Goal: Check status: Check status

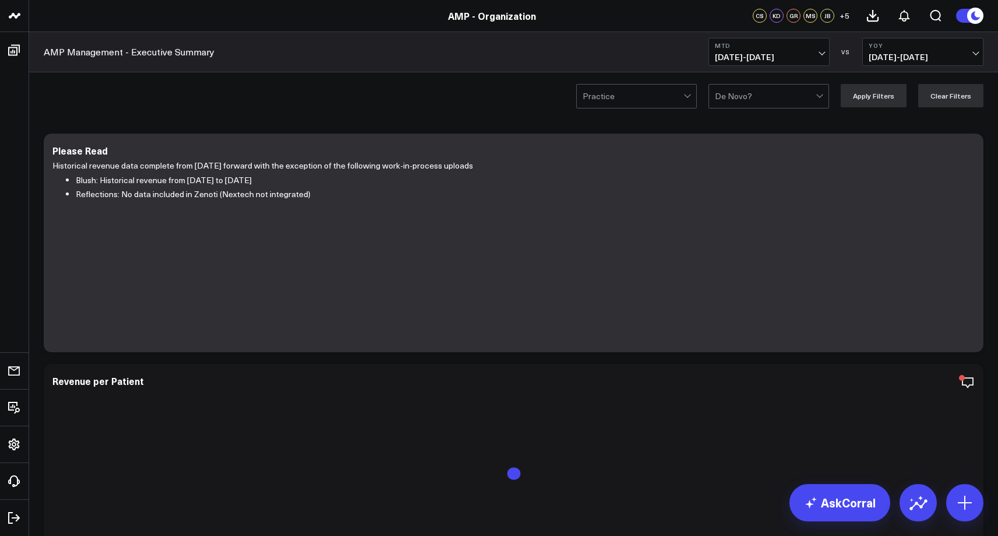
click at [976, 20] on icon at bounding box center [975, 15] width 13 height 13
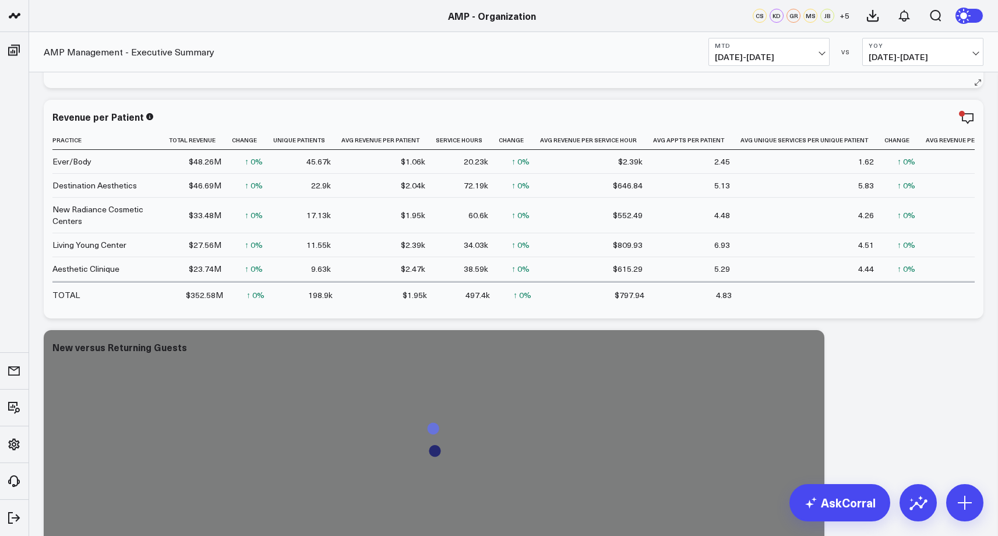
scroll to position [350, 0]
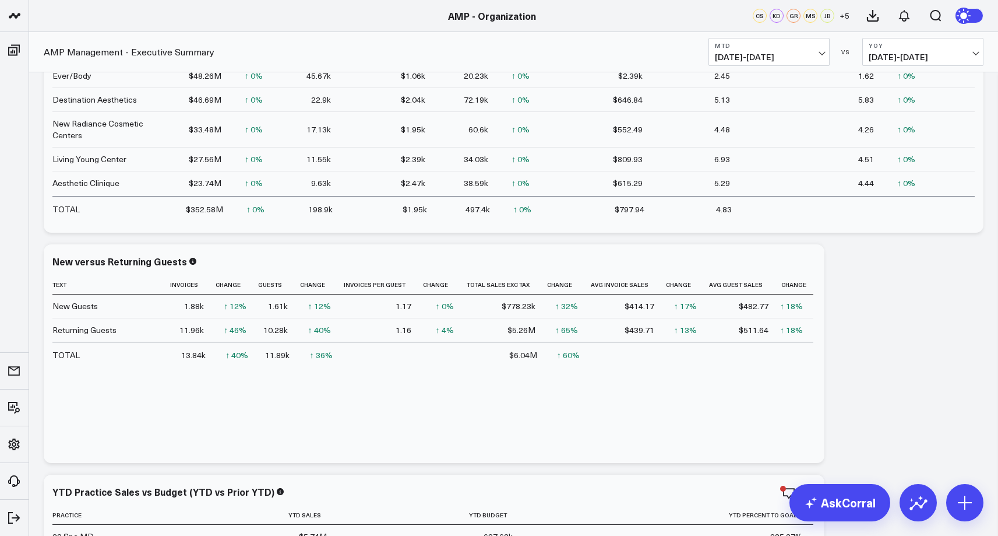
click at [964, 52] on button "YoY [DATE] - [DATE]" at bounding box center [923, 52] width 121 height 28
click at [928, 128] on link "YoY" at bounding box center [923, 122] width 120 height 22
click at [945, 55] on span "[DATE] - [DATE]" at bounding box center [923, 56] width 108 height 9
click at [892, 121] on link "YoY" at bounding box center [923, 122] width 120 height 22
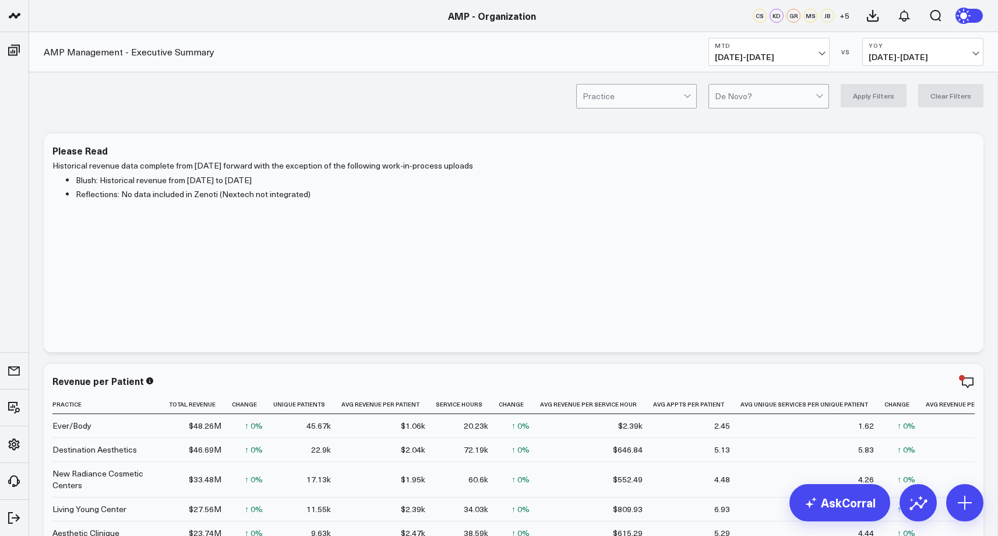
click at [957, 57] on span "[DATE] - [DATE]" at bounding box center [923, 56] width 108 height 9
click at [895, 103] on link "MoM" at bounding box center [923, 100] width 120 height 22
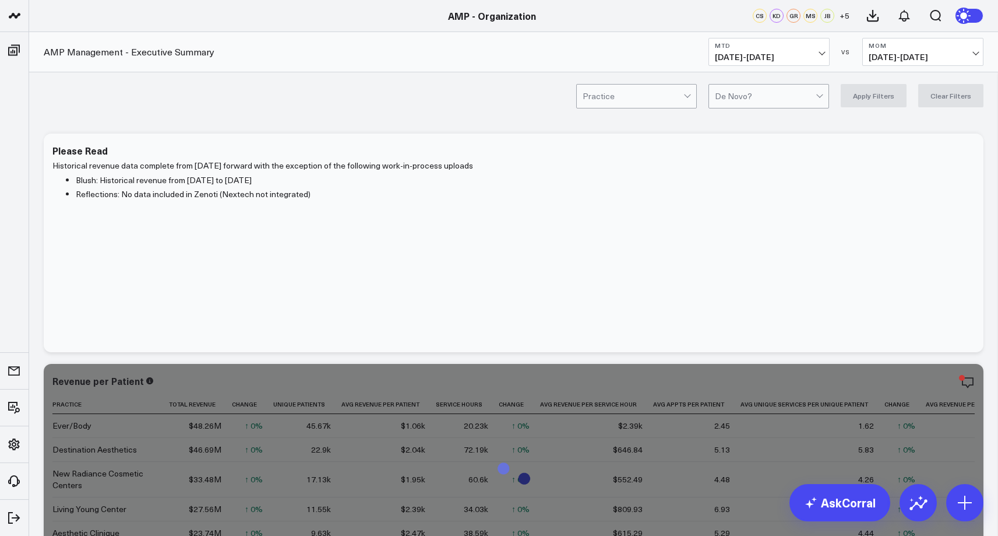
click at [954, 51] on button "MoM 08/01/25 - 08/20/25" at bounding box center [923, 52] width 121 height 28
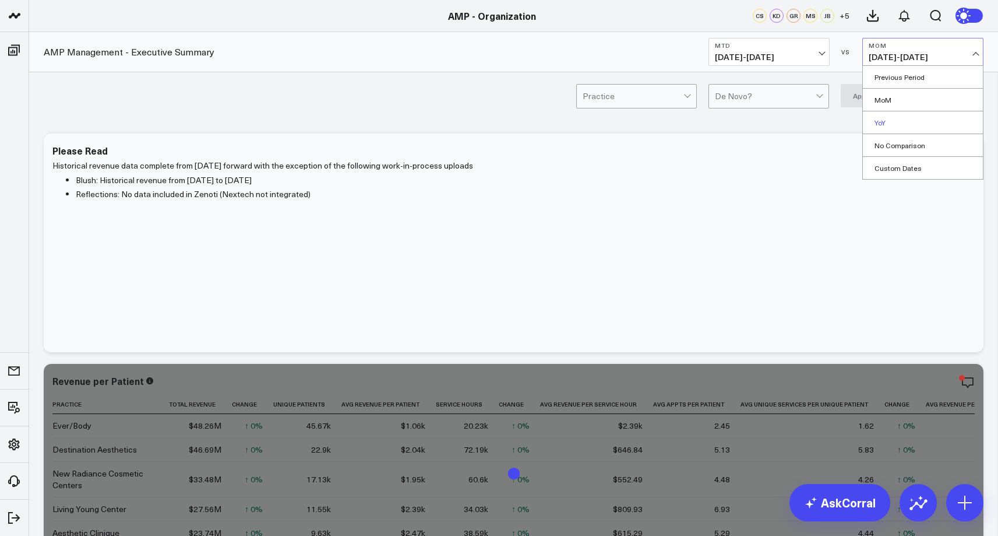
click at [896, 119] on link "YoY" at bounding box center [923, 122] width 120 height 22
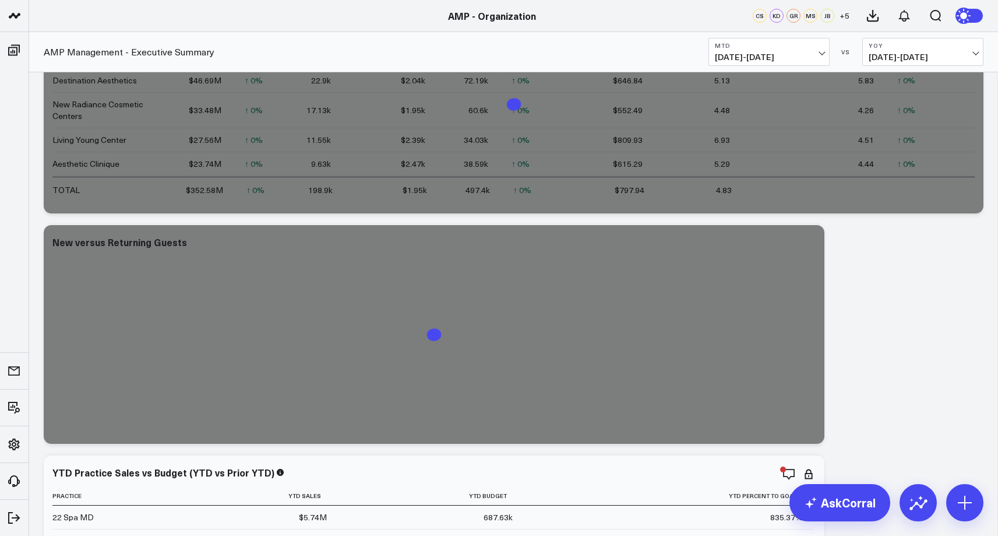
scroll to position [408, 0]
